Goal: Find contact information: Find contact information

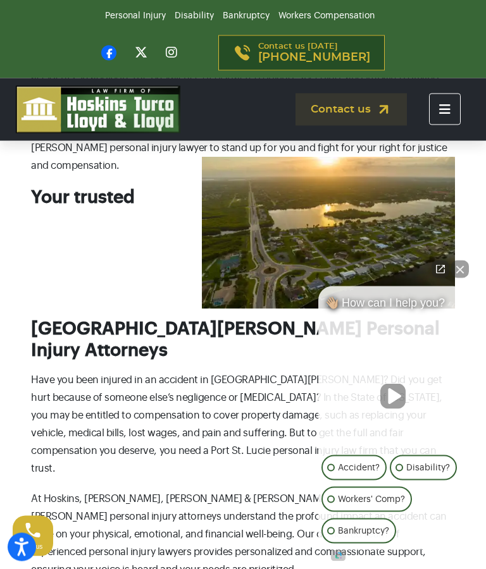
click at [462, 278] on button "Close Intaker Chat Widget" at bounding box center [460, 270] width 18 height 18
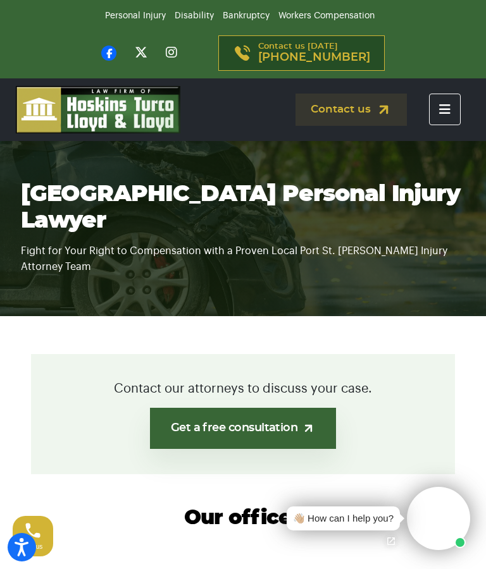
click at [443, 108] on icon "Toggle navigation" at bounding box center [444, 109] width 11 height 13
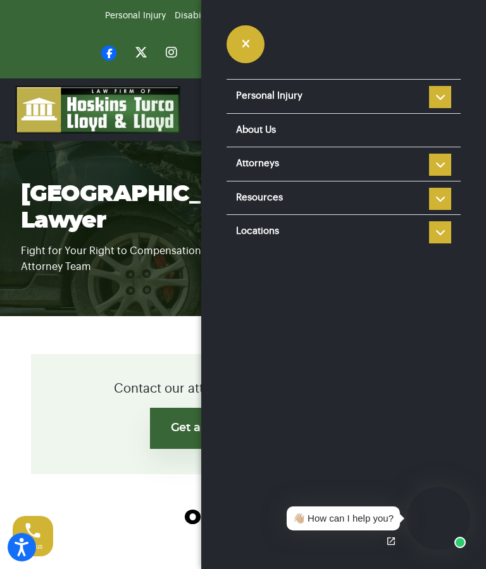
click at [438, 194] on li "Resources Reviews Police Accident Reports FAQ Blog HTLL Scholarship Types of Ca…" at bounding box center [343, 198] width 234 height 34
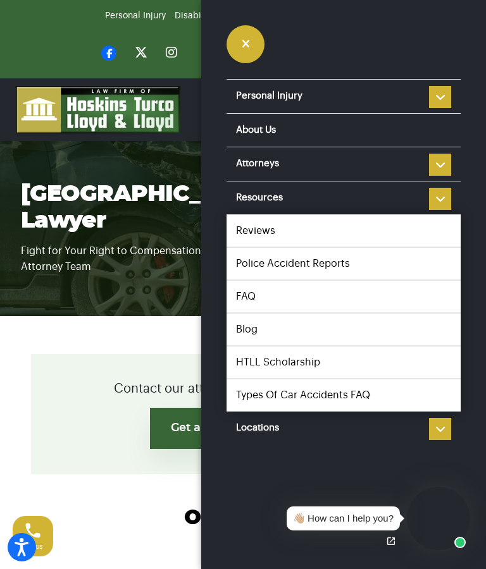
click at [441, 160] on li "Attorneys Steve Hoskins Louis Turco Colin Lloyd Ian Lloyd Ronald Fanaro Taylor …" at bounding box center [343, 164] width 234 height 34
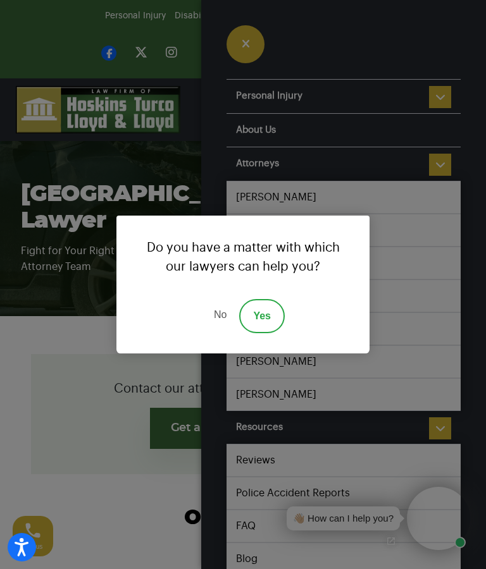
click at [437, 96] on div "Do you have a matter with which our lawyers can help you? No Yes" at bounding box center [243, 284] width 486 height 569
click at [263, 319] on link "Yes" at bounding box center [262, 316] width 46 height 34
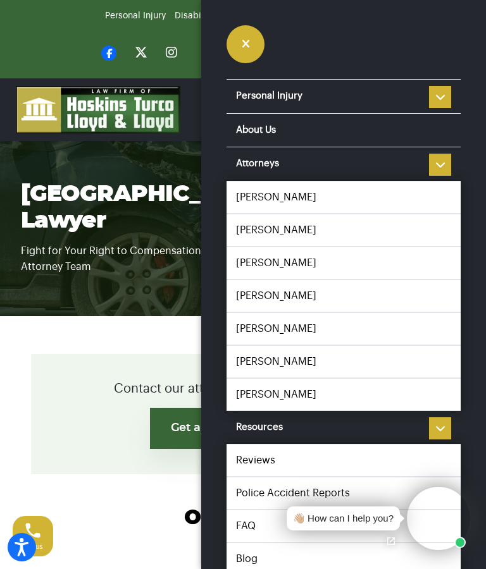
click at [244, 41] on icon "button" at bounding box center [246, 44] width 8 height 11
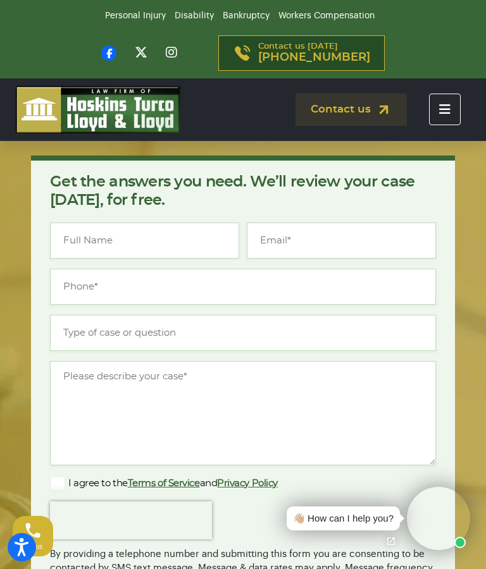
scroll to position [10244, 0]
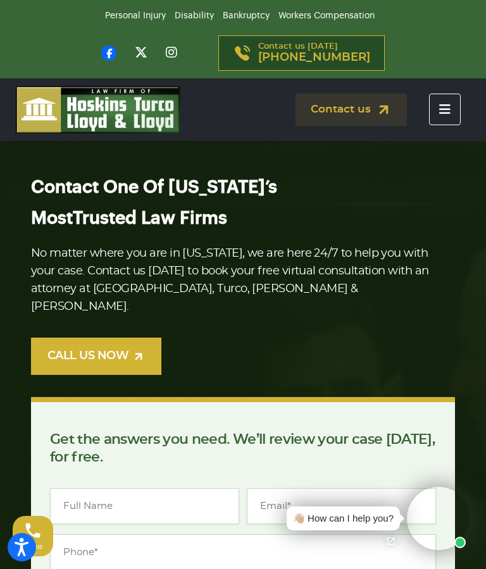
click at [440, 520] on video at bounding box center [438, 518] width 63 height 63
